Goal: Register for event/course

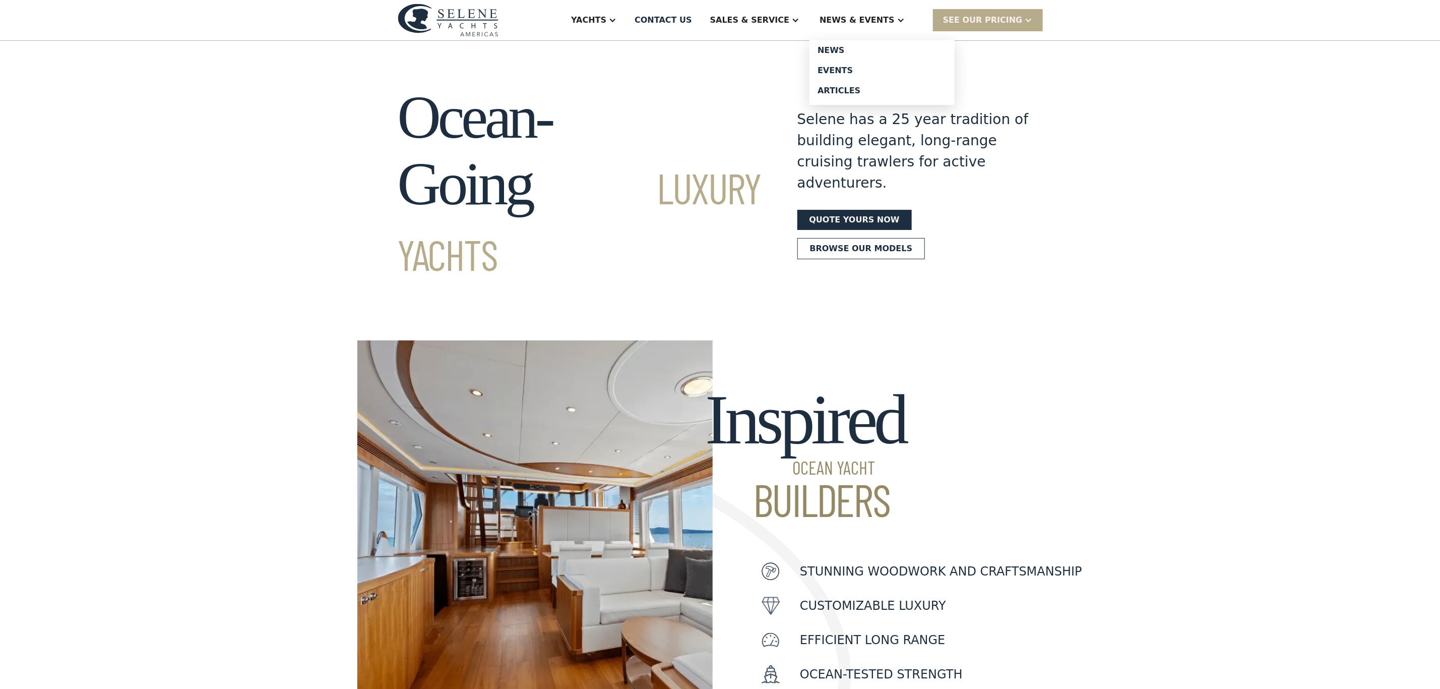
click at [873, 25] on div "News & EVENTS" at bounding box center [857, 20] width 75 height 12
click at [856, 70] on div "Events" at bounding box center [882, 71] width 129 height 8
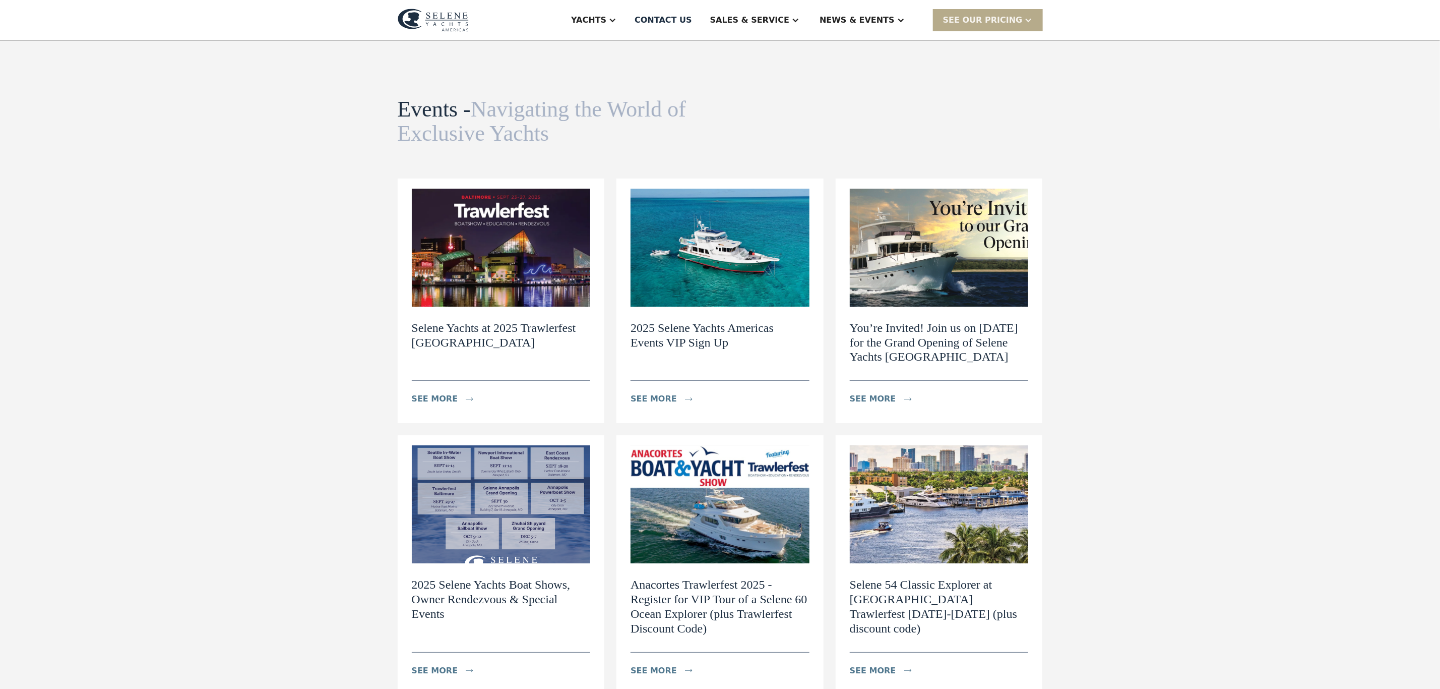
click at [728, 330] on h2 "2025 Selene Yachts Americas Events VIP Sign Up" at bounding box center [720, 335] width 179 height 29
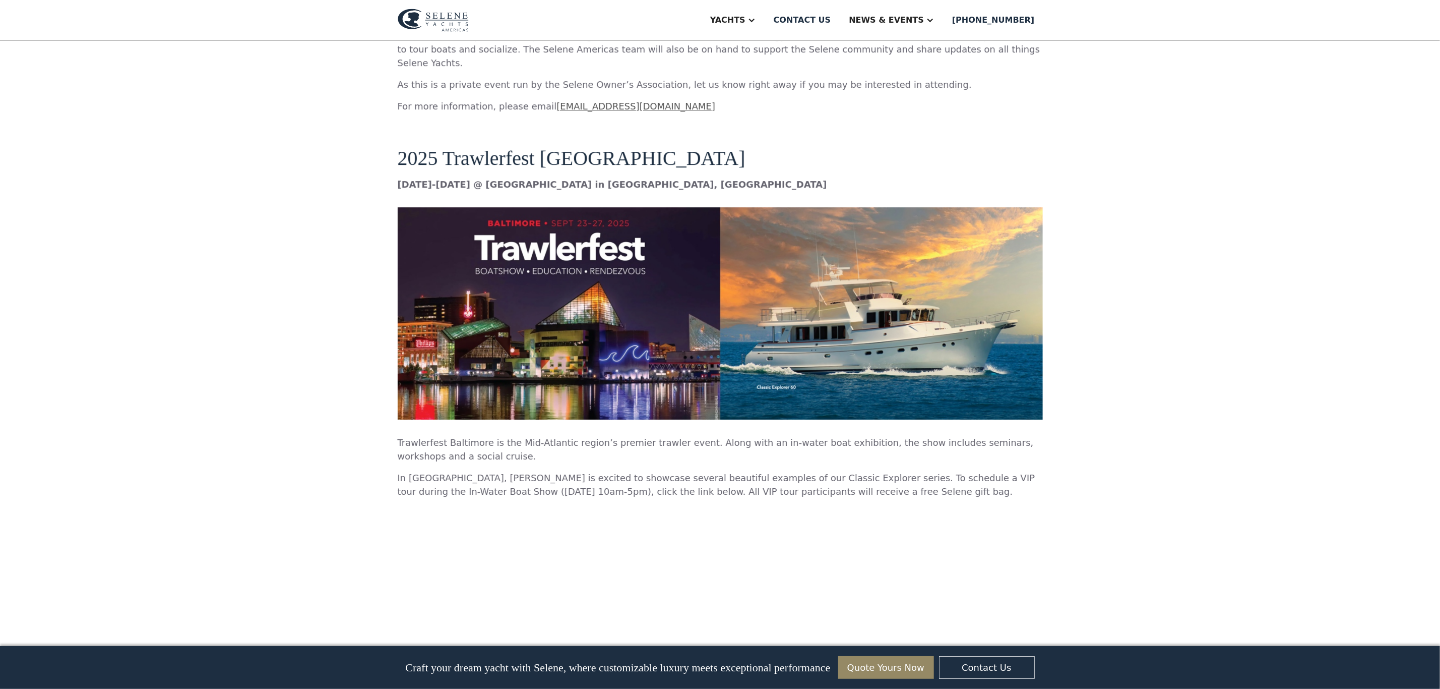
scroll to position [2344, 0]
